Goal: Task Accomplishment & Management: Manage account settings

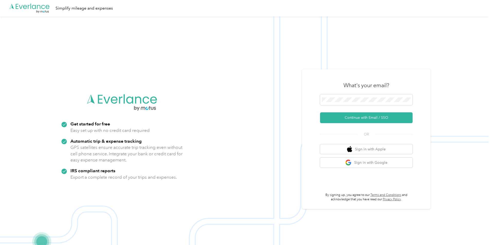
drag, startPoint x: 160, startPoint y: 56, endPoint x: 119, endPoint y: 36, distance: 45.9
click at [160, 56] on img at bounding box center [244, 138] width 489 height 245
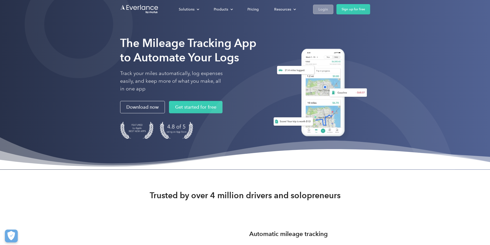
click at [370, 4] on div "Solutions For companies Easy vehicle reimbursements For self-employed Maximize …" at bounding box center [245, 9] width 250 height 19
click at [328, 8] on div "Login" at bounding box center [324, 9] width 10 height 6
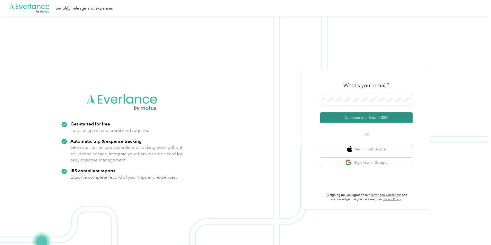
click at [345, 116] on button "Continue with Email / SSO" at bounding box center [366, 117] width 93 height 11
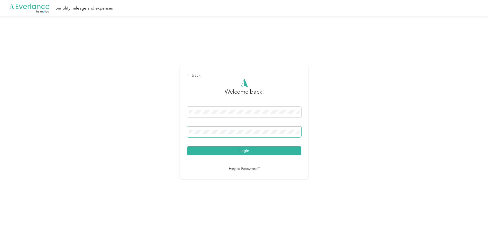
click at [187, 146] on button "Login" at bounding box center [244, 150] width 114 height 9
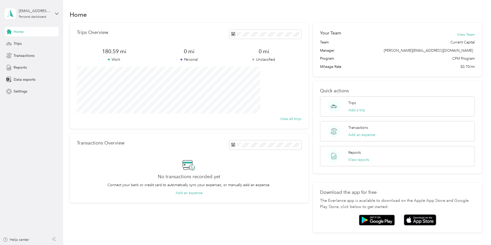
click at [183, 14] on div "Home" at bounding box center [276, 14] width 413 height 11
click at [355, 104] on div "Trips Add a trip" at bounding box center [357, 106] width 17 height 13
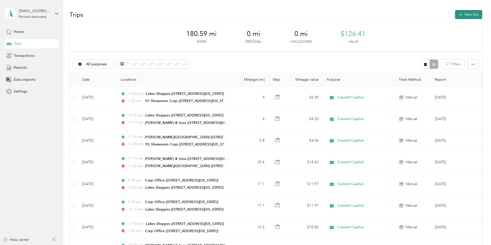
click at [455, 11] on button "New trip" at bounding box center [468, 14] width 27 height 9
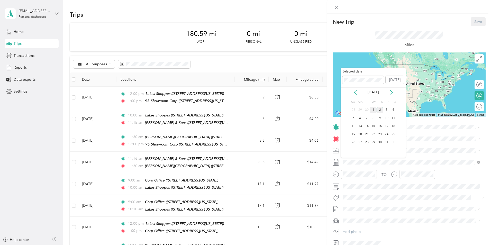
click at [374, 111] on div "1" at bounding box center [373, 110] width 7 height 6
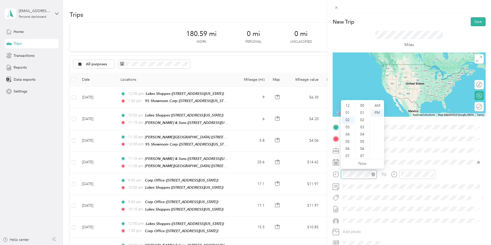
scroll to position [14, 0]
click at [350, 154] on div "09" at bounding box center [348, 156] width 12 height 7
click at [360, 107] on div "00" at bounding box center [363, 105] width 12 height 7
click at [379, 106] on div "AM" at bounding box center [377, 105] width 12 height 7
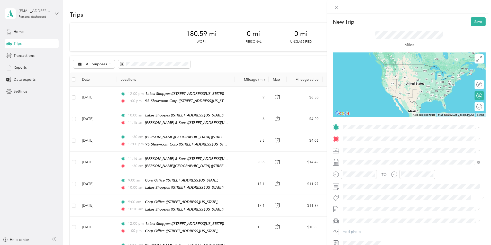
click at [428, 143] on div "TO Add photo" at bounding box center [409, 185] width 153 height 124
click at [405, 154] on div "10" at bounding box center [407, 152] width 12 height 7
click at [419, 105] on div "00" at bounding box center [421, 105] width 12 height 7
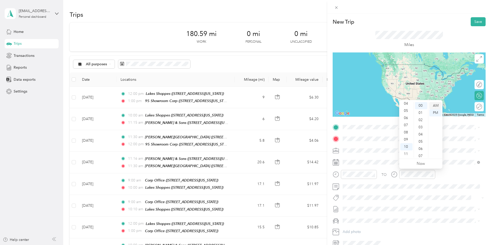
click at [436, 104] on div "AM" at bounding box center [436, 105] width 12 height 7
click at [390, 162] on div "Corp Office [STREET_ADDRESS][US_STATE]" at bounding box center [378, 162] width 51 height 11
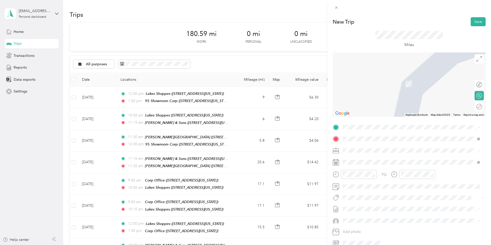
click at [384, 154] on span "[STREET_ADDRESS][US_STATE]" at bounding box center [378, 153] width 51 height 4
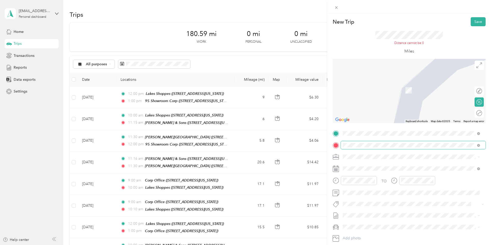
click at [383, 142] on span at bounding box center [413, 145] width 145 height 8
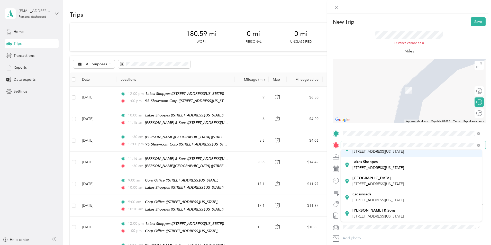
scroll to position [85, 0]
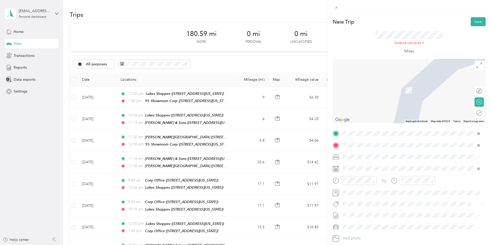
click at [399, 192] on div "Crossroads [STREET_ADDRESS][US_STATE]" at bounding box center [378, 197] width 51 height 11
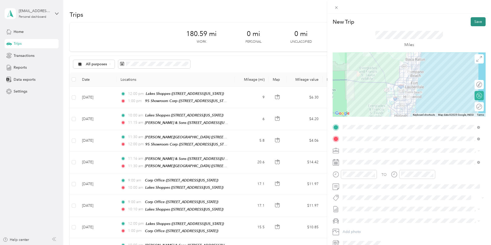
click at [475, 25] on button "Save" at bounding box center [478, 21] width 15 height 9
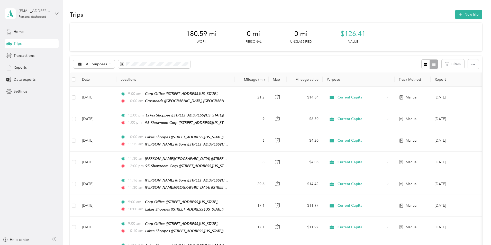
click at [455, 16] on button "New trip" at bounding box center [468, 14] width 27 height 9
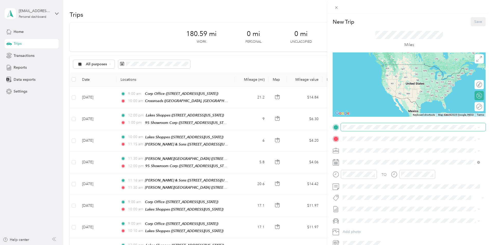
click at [373, 130] on span at bounding box center [413, 127] width 145 height 8
click at [381, 152] on span "[STREET_ADDRESS][US_STATE]" at bounding box center [378, 153] width 51 height 4
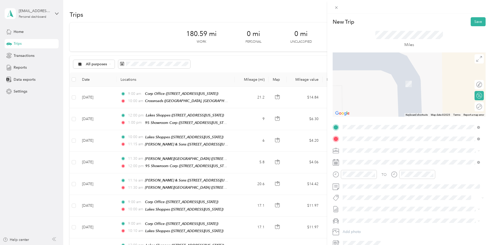
click at [392, 160] on div "[PERSON_NAME] & Sons" at bounding box center [378, 159] width 51 height 5
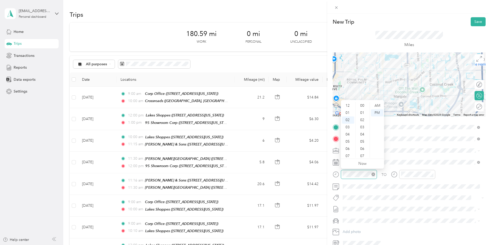
scroll to position [288, 0]
click at [326, 173] on div "New Trip Save This trip cannot be edited because it is either under review, app…" at bounding box center [245, 122] width 491 height 245
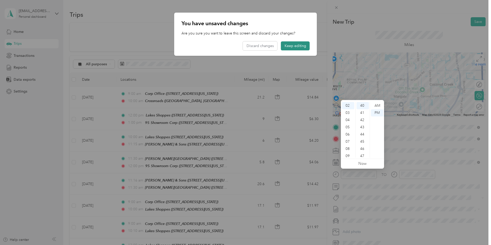
click at [302, 47] on button "Keep editing" at bounding box center [295, 45] width 29 height 9
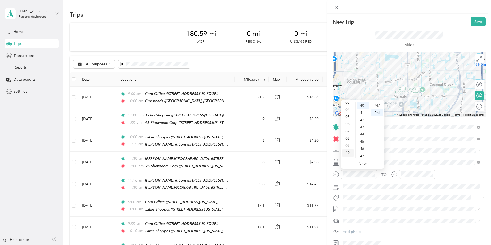
click at [349, 154] on div "10" at bounding box center [348, 152] width 12 height 7
click at [362, 106] on div "00" at bounding box center [363, 105] width 12 height 7
click at [376, 105] on div "AM" at bounding box center [377, 105] width 12 height 7
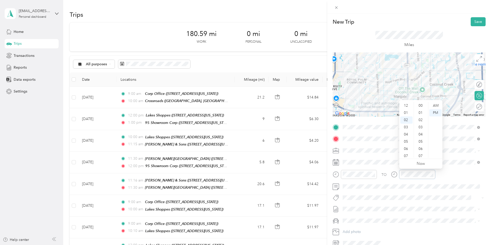
scroll to position [14, 0]
click at [409, 154] on div "11" at bounding box center [407, 156] width 12 height 7
click at [423, 106] on div "00" at bounding box center [421, 105] width 12 height 7
click at [441, 105] on div "AM" at bounding box center [436, 105] width 12 height 7
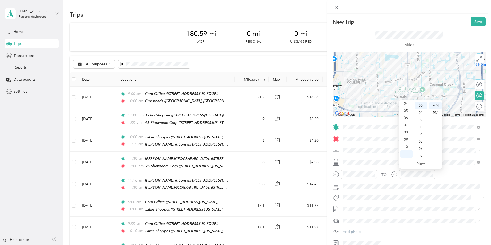
click at [462, 173] on div "TO" at bounding box center [409, 176] width 153 height 13
click at [474, 24] on button "Save" at bounding box center [478, 21] width 15 height 9
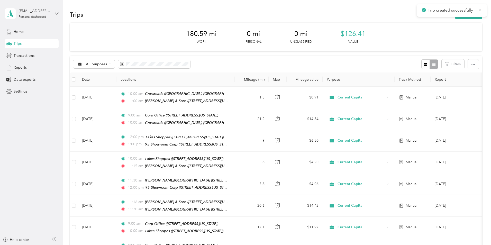
click at [480, 10] on icon at bounding box center [480, 10] width 2 height 2
click at [455, 18] on button "New trip" at bounding box center [468, 14] width 27 height 9
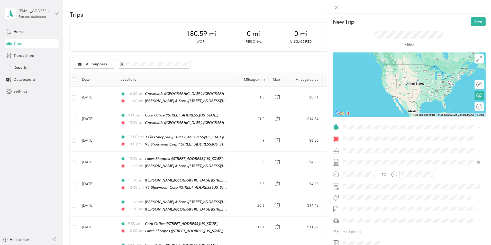
click at [373, 151] on div "[PERSON_NAME] & Sons [STREET_ADDRESS][US_STATE]" at bounding box center [378, 150] width 51 height 11
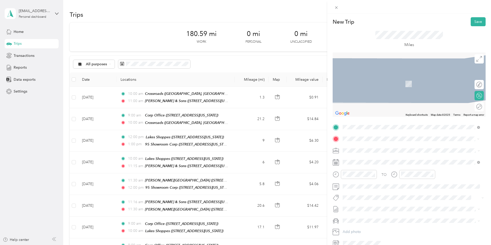
click at [370, 167] on span "[STREET_ADDRESS][US_STATE]" at bounding box center [378, 165] width 51 height 4
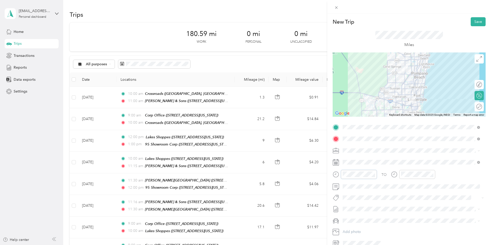
click at [333, 172] on div at bounding box center [355, 174] width 44 height 9
click at [380, 113] on div "PM" at bounding box center [377, 112] width 12 height 7
click at [439, 179] on div "TO" at bounding box center [409, 176] width 153 height 13
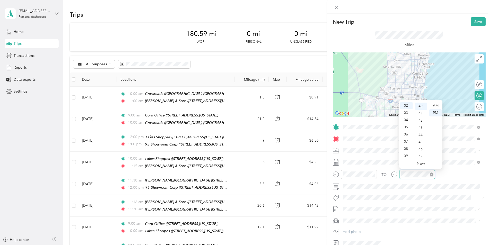
scroll to position [288, 0]
click at [400, 175] on div at bounding box center [418, 174] width 36 height 9
click at [408, 111] on div "01" at bounding box center [407, 112] width 12 height 7
click at [421, 107] on div "00" at bounding box center [421, 105] width 12 height 7
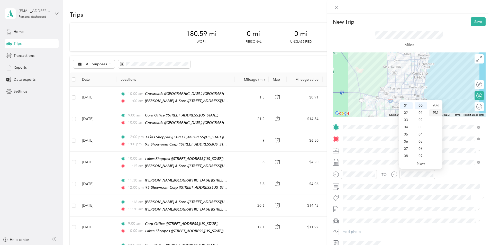
click at [438, 112] on div "PM" at bounding box center [436, 112] width 12 height 7
click at [463, 169] on div "TO Add photo" at bounding box center [409, 185] width 153 height 124
click at [475, 22] on button "Save" at bounding box center [478, 21] width 15 height 9
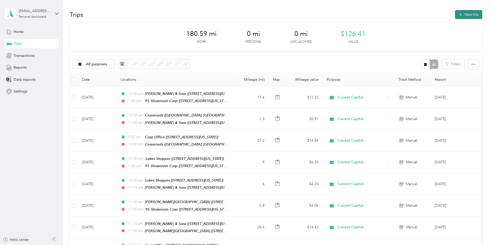
click at [455, 14] on button "New trip" at bounding box center [468, 14] width 27 height 9
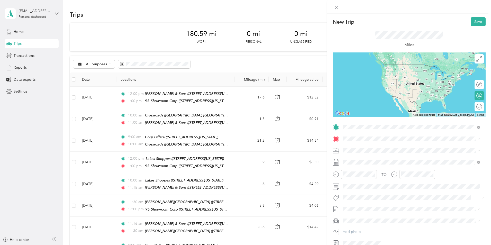
click at [391, 155] on div "95 Showroom Corp [STREET_ADDRESS][US_STATE]" at bounding box center [378, 150] width 51 height 11
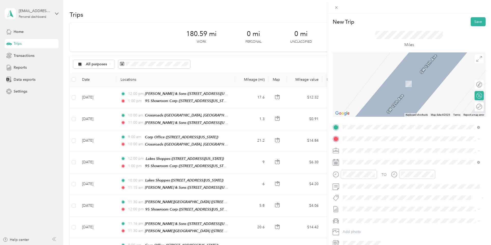
click at [391, 183] on div "[PERSON_NAME][GEOGRAPHIC_DATA] [STREET_ADDRESS][PERSON_NAME][US_STATE]" at bounding box center [393, 178] width 80 height 11
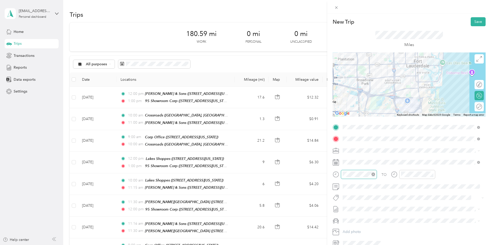
click at [341, 176] on div at bounding box center [359, 174] width 36 height 9
click at [350, 114] on div "01" at bounding box center [348, 112] width 12 height 7
click at [363, 105] on div "00" at bounding box center [363, 105] width 12 height 7
click at [379, 106] on div "AM" at bounding box center [377, 105] width 12 height 7
click at [416, 159] on span at bounding box center [413, 162] width 145 height 8
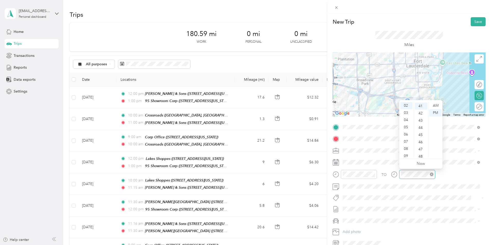
scroll to position [295, 0]
click at [405, 105] on div "02" at bounding box center [407, 105] width 12 height 7
click at [421, 107] on div "00" at bounding box center [421, 105] width 12 height 7
click at [437, 113] on div "PM" at bounding box center [436, 112] width 12 height 7
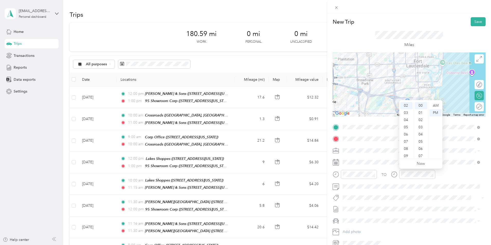
click at [413, 181] on div at bounding box center [413, 176] width 44 height 13
click at [438, 175] on div "TO" at bounding box center [409, 176] width 153 height 13
click at [475, 20] on button "Save" at bounding box center [478, 21] width 15 height 9
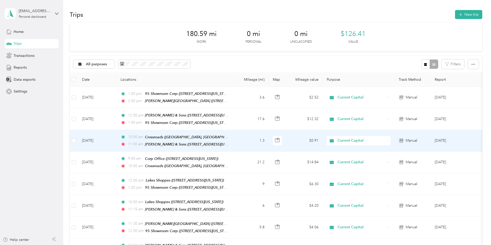
click at [117, 138] on td "[DATE]" at bounding box center [97, 141] width 39 height 22
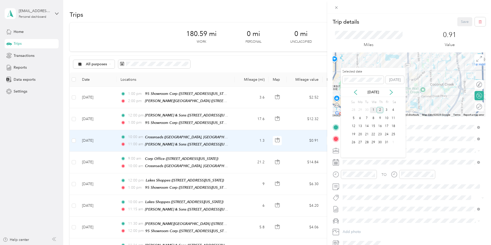
click at [374, 109] on div "1" at bounding box center [373, 110] width 7 height 6
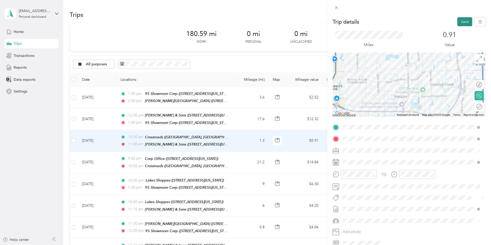
click at [458, 23] on button "Save" at bounding box center [465, 21] width 15 height 9
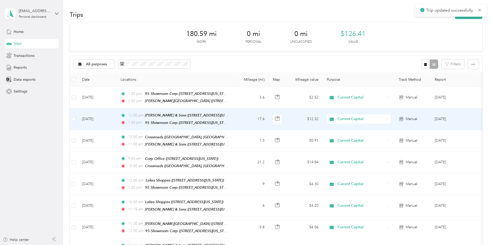
click at [117, 118] on td "[DATE]" at bounding box center [97, 119] width 39 height 22
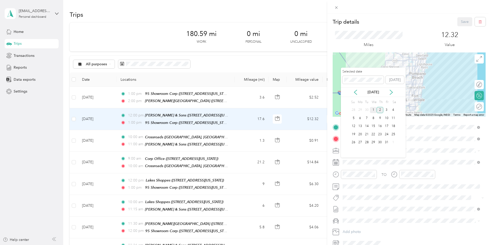
click at [374, 110] on div "1" at bounding box center [373, 110] width 7 height 6
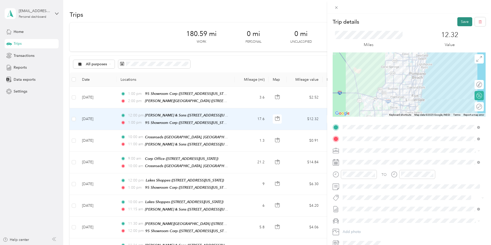
click at [461, 22] on button "Save" at bounding box center [465, 21] width 15 height 9
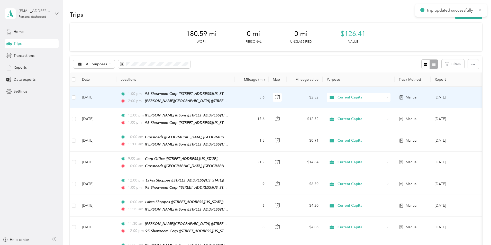
click at [117, 98] on td "[DATE]" at bounding box center [97, 98] width 39 height 22
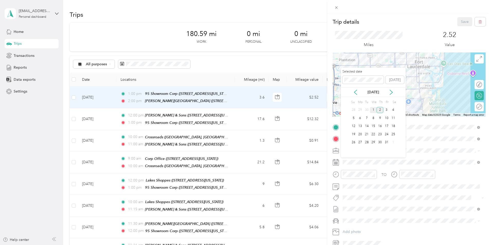
click at [374, 108] on div "1" at bounding box center [373, 110] width 7 height 6
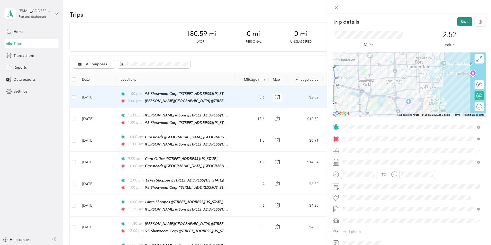
click at [460, 20] on button "Save" at bounding box center [465, 21] width 15 height 9
